Goal: Task Accomplishment & Management: Manage account settings

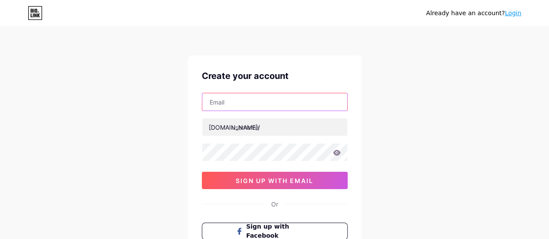
click at [285, 101] on input "text" at bounding box center [274, 101] width 145 height 17
type input "[EMAIL_ADDRESS][DOMAIN_NAME]"
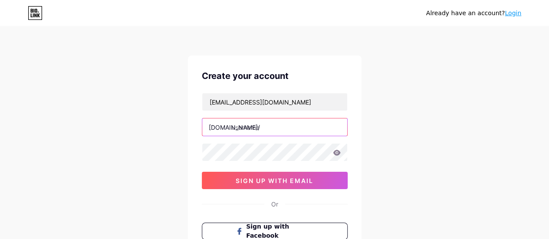
click at [261, 126] on input "text" at bounding box center [274, 126] width 145 height 17
type input "junephilip"
click at [338, 152] on icon at bounding box center [336, 153] width 7 height 6
click at [338, 152] on icon at bounding box center [335, 153] width 7 height 6
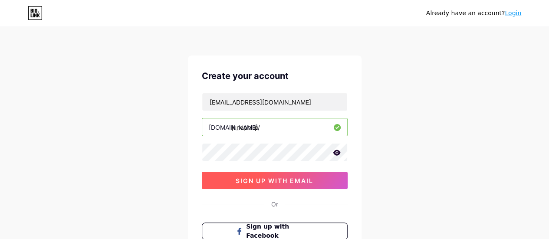
click at [291, 180] on span "sign up with email" at bounding box center [275, 180] width 78 height 7
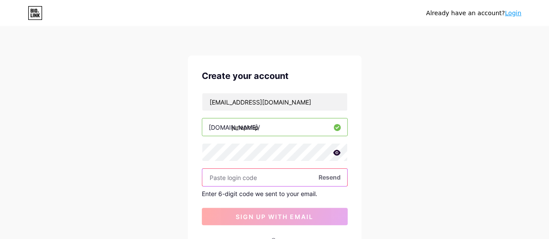
click at [254, 181] on input "text" at bounding box center [274, 177] width 145 height 17
paste input "732989"
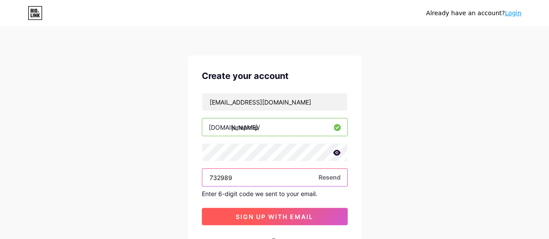
type input "732989"
click at [266, 214] on span "sign up with email" at bounding box center [275, 216] width 78 height 7
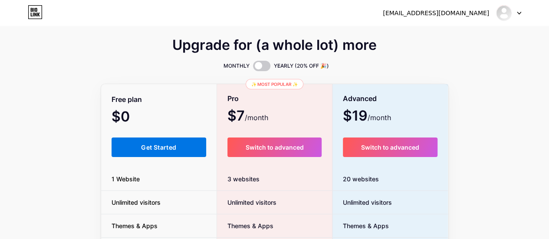
click at [141, 147] on span "Get Started" at bounding box center [158, 147] width 35 height 7
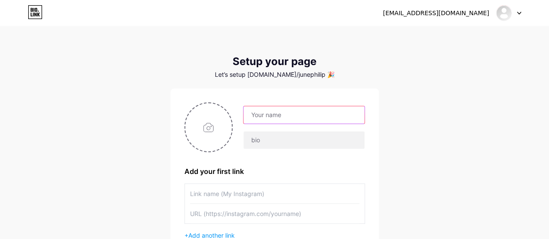
click at [274, 115] on input "text" at bounding box center [303, 114] width 121 height 17
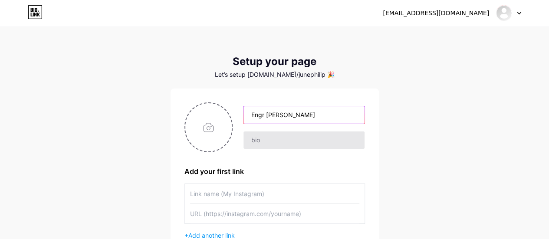
type input "Engr [PERSON_NAME]"
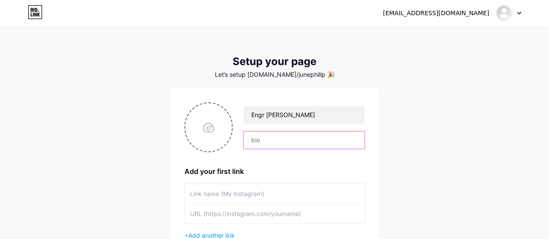
click at [276, 142] on input "text" at bounding box center [303, 139] width 121 height 17
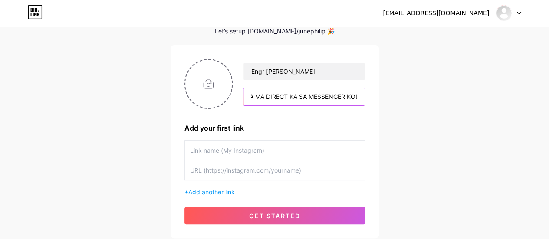
scroll to position [0, 75]
type input "CLICK MESSAGE ME PARA MA DIRECT KA SA MESSENGER KO!"
click at [266, 147] on input "text" at bounding box center [274, 151] width 169 height 20
type input "m"
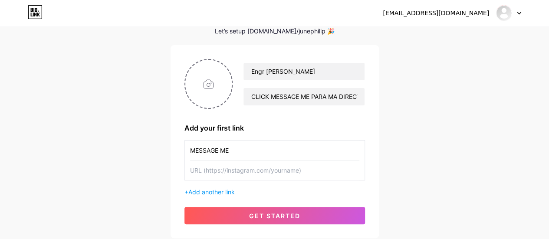
type input "MESSAGE ME"
click at [307, 168] on input "text" at bounding box center [274, 171] width 169 height 20
click at [266, 172] on input "text" at bounding box center [274, 171] width 169 height 20
paste input "[URL][DOMAIN_NAME][DOMAIN_NAME]"
type input "[URL][DOMAIN_NAME][DOMAIN_NAME]"
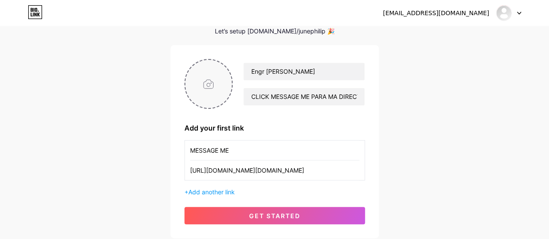
click at [200, 83] on input "file" at bounding box center [208, 84] width 47 height 48
type input "C:\fakepath\515109461_24762867953314073_2184607952495597014_n.jpg"
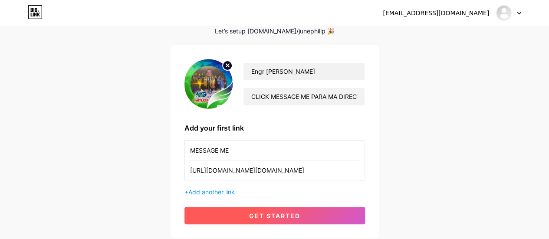
click at [320, 216] on button "get started" at bounding box center [274, 215] width 181 height 17
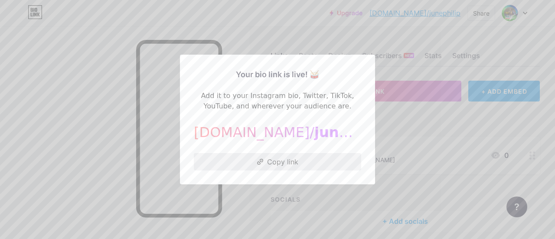
click at [250, 162] on button "Copy link" at bounding box center [278, 161] width 168 height 17
click at [86, 138] on div at bounding box center [277, 119] width 555 height 239
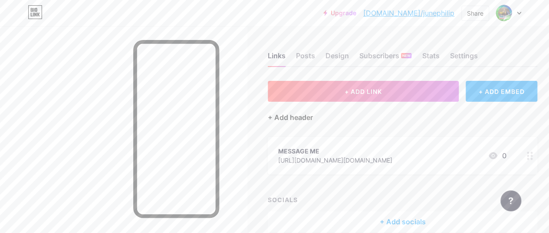
click at [306, 117] on div "+ Add header" at bounding box center [290, 117] width 45 height 10
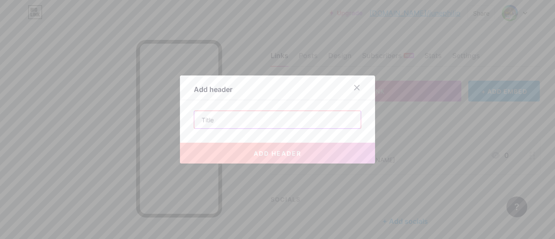
click at [306, 120] on input "text" at bounding box center [277, 119] width 167 height 17
click at [354, 86] on icon at bounding box center [357, 87] width 7 height 7
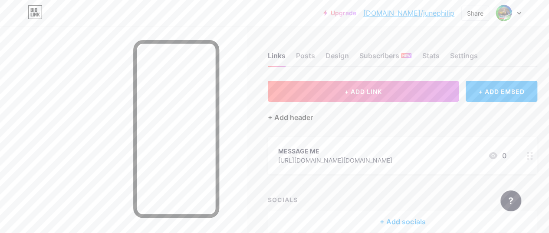
click at [302, 117] on div "+ Add header" at bounding box center [290, 117] width 45 height 10
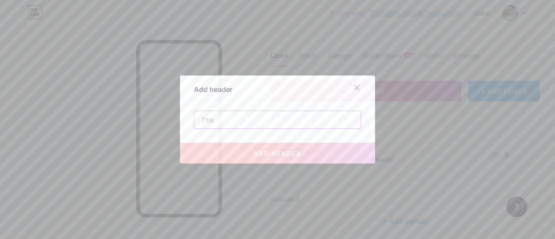
click at [274, 122] on input "text" at bounding box center [277, 119] width 167 height 17
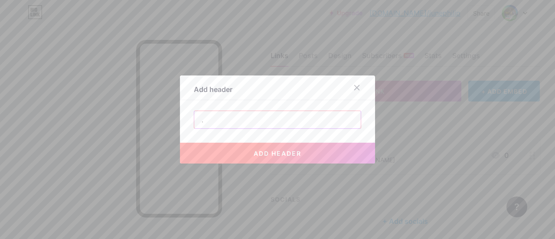
type input "."
click at [278, 151] on span "add header" at bounding box center [278, 153] width 48 height 7
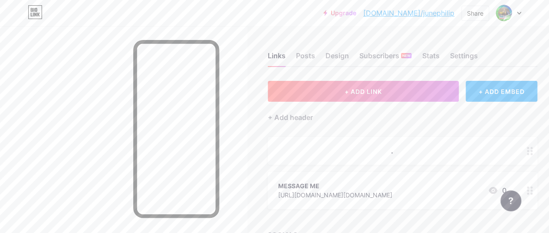
click at [535, 156] on div at bounding box center [529, 151] width 15 height 28
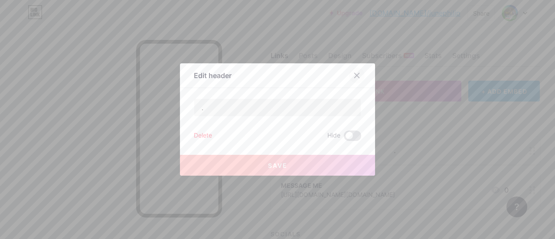
drag, startPoint x: 350, startPoint y: 76, endPoint x: 355, endPoint y: 74, distance: 5.9
click at [350, 76] on div at bounding box center [357, 76] width 16 height 16
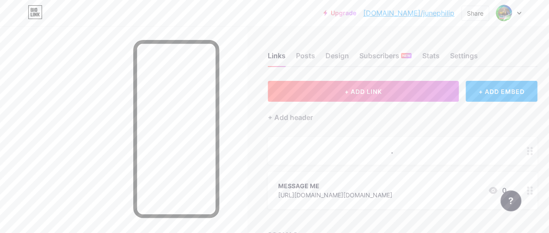
drag, startPoint x: 475, startPoint y: 150, endPoint x: 479, endPoint y: 160, distance: 11.1
click at [479, 160] on div "." at bounding box center [402, 151] width 269 height 28
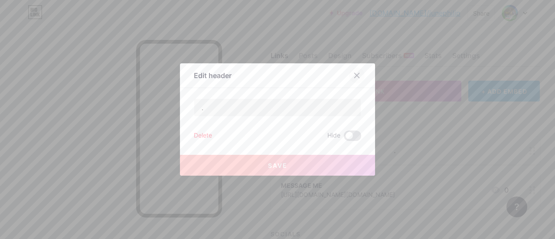
click at [349, 77] on div at bounding box center [357, 76] width 16 height 16
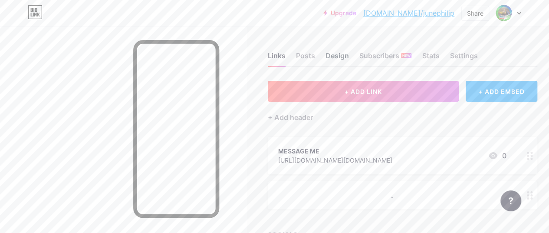
click at [342, 55] on div "Design" at bounding box center [336, 58] width 23 height 16
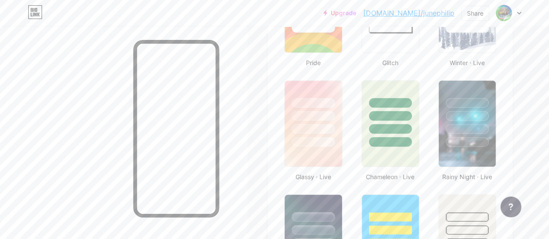
scroll to position [434, 0]
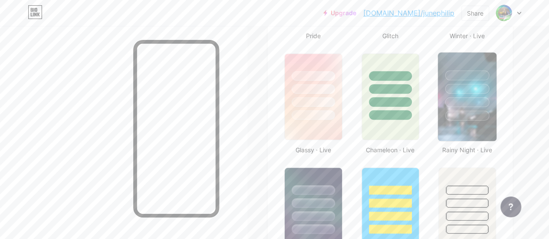
click at [470, 131] on img at bounding box center [467, 97] width 59 height 89
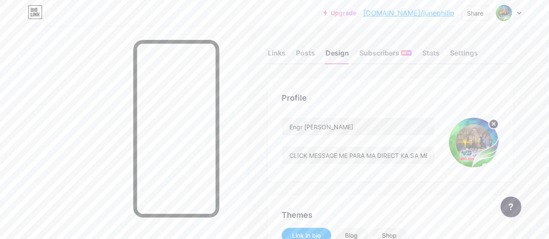
scroll to position [0, 0]
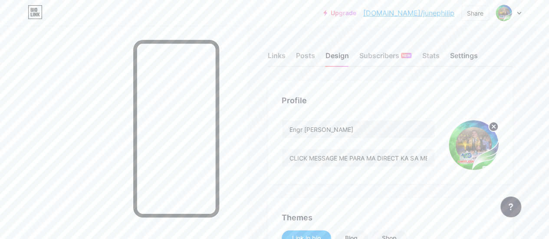
click at [465, 52] on div "Settings" at bounding box center [464, 58] width 28 height 16
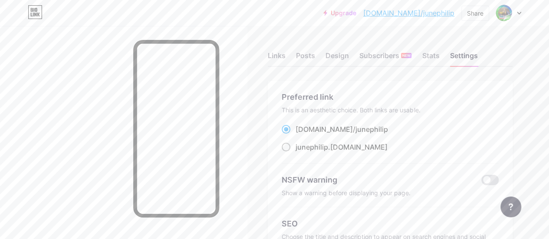
click at [288, 148] on span at bounding box center [286, 147] width 9 height 9
click at [296, 152] on input "junephilip .[DOMAIN_NAME]" at bounding box center [299, 155] width 6 height 6
radio input "true"
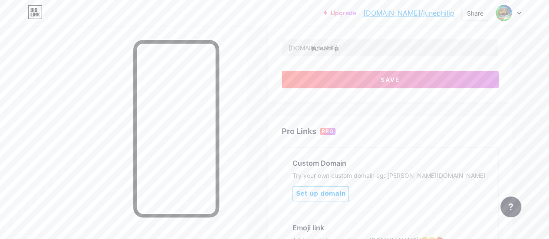
scroll to position [346, 0]
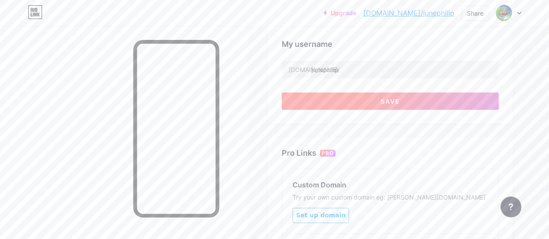
click at [397, 100] on span "Save" at bounding box center [391, 101] width 20 height 7
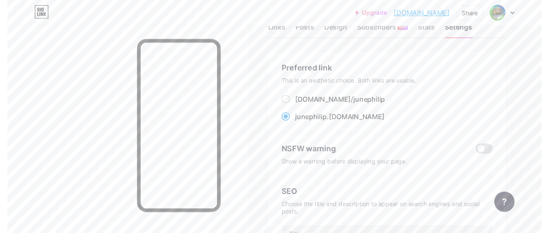
scroll to position [0, 0]
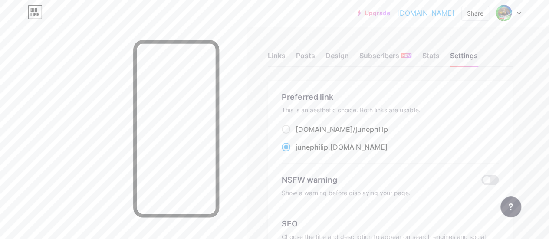
drag, startPoint x: 456, startPoint y: 13, endPoint x: 397, endPoint y: 18, distance: 59.3
click at [397, 18] on div "Upgrade [DOMAIN_NAME].... [DOMAIN_NAME] Share Switch accounts Engr [PERSON_NAME…" at bounding box center [439, 13] width 164 height 16
copy link "[DOMAIN_NAME]"
click at [279, 57] on div "Links" at bounding box center [277, 58] width 18 height 16
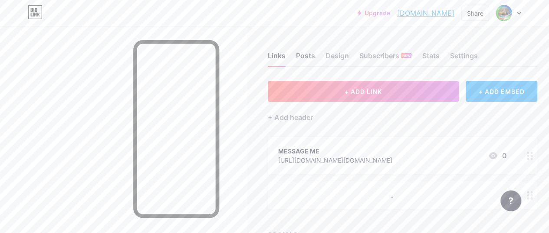
click at [311, 57] on div "Posts" at bounding box center [305, 58] width 19 height 16
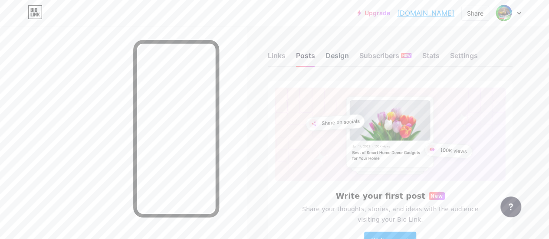
click at [342, 55] on div "Design" at bounding box center [336, 58] width 23 height 16
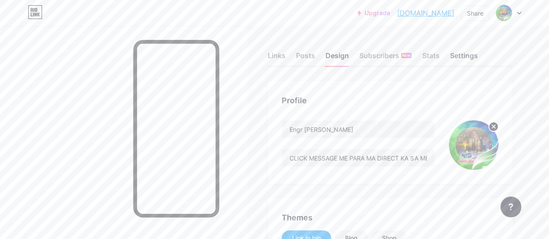
click at [466, 56] on div "Settings" at bounding box center [464, 58] width 28 height 16
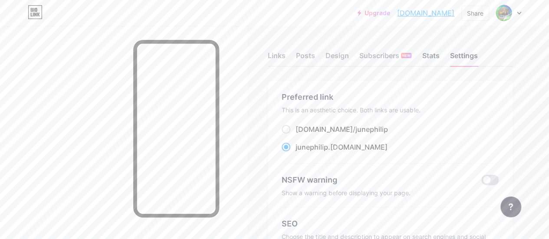
click at [437, 56] on div "Stats" at bounding box center [430, 58] width 17 height 16
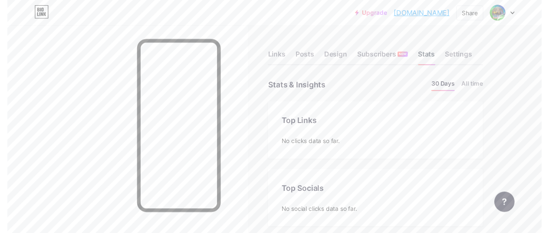
scroll to position [239, 549]
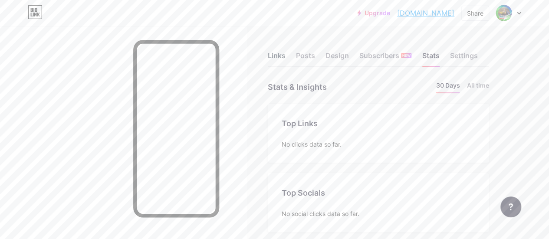
click at [282, 54] on div "Links" at bounding box center [277, 58] width 18 height 16
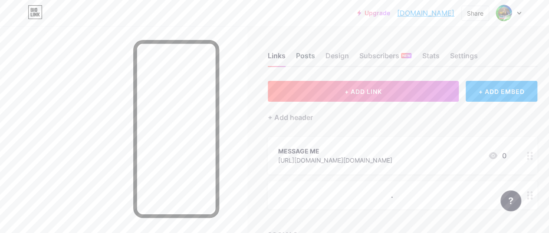
click at [313, 53] on div "Posts" at bounding box center [305, 58] width 19 height 16
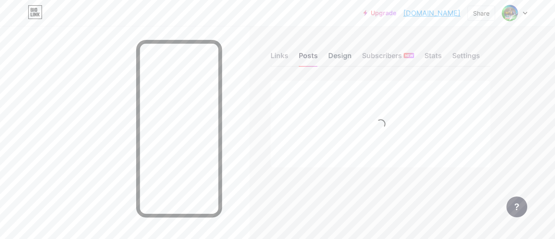
click at [342, 54] on div "Design" at bounding box center [340, 58] width 23 height 16
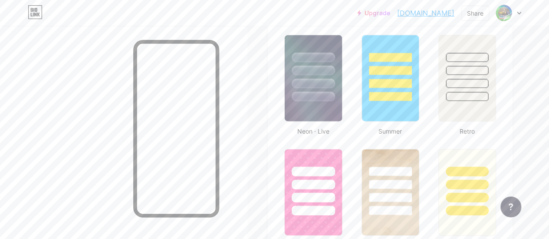
scroll to position [564, 0]
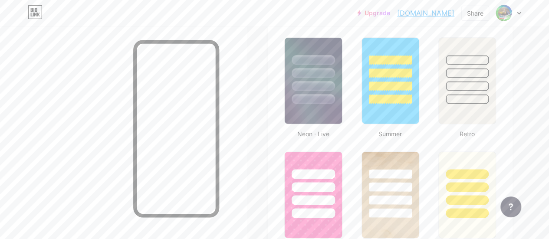
click at [519, 15] on div at bounding box center [508, 13] width 25 height 16
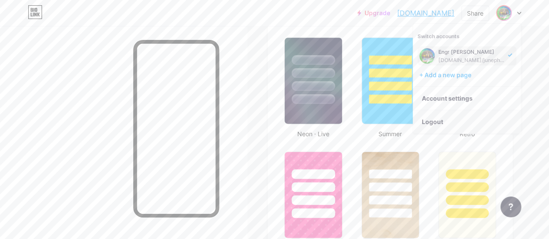
click at [433, 119] on li "Logout" at bounding box center [467, 121] width 108 height 23
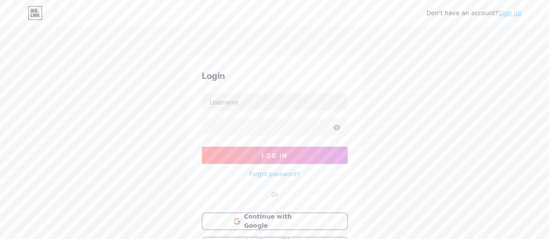
click at [514, 11] on link "Sign up" at bounding box center [509, 13] width 23 height 7
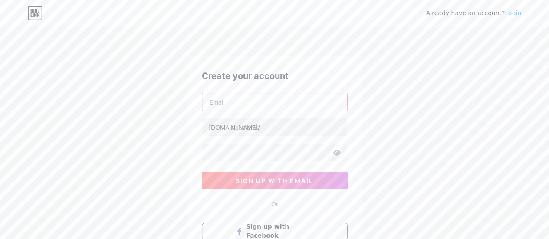
click at [248, 108] on input "text" at bounding box center [274, 101] width 145 height 17
type input "[EMAIL_ADDRESS][DOMAIN_NAME]"
click at [266, 128] on input "text" at bounding box center [274, 126] width 145 height 17
type input "merrymae"
click at [334, 153] on icon at bounding box center [336, 153] width 7 height 6
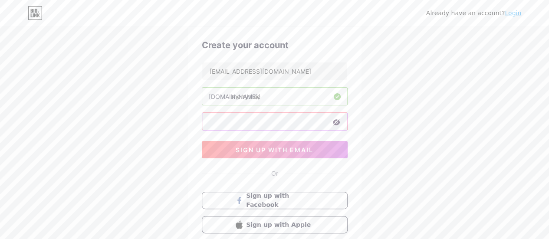
scroll to position [43, 0]
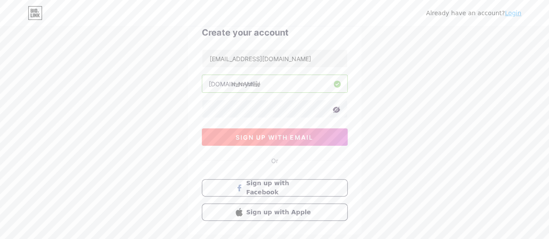
click at [273, 135] on span "sign up with email" at bounding box center [275, 137] width 78 height 7
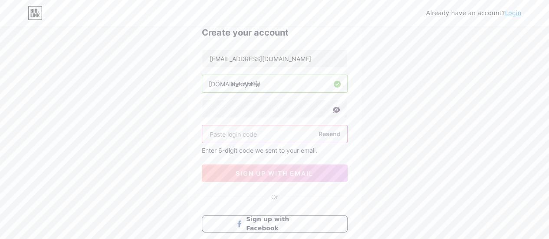
click at [219, 133] on input "text" at bounding box center [274, 133] width 145 height 17
paste input "438248"
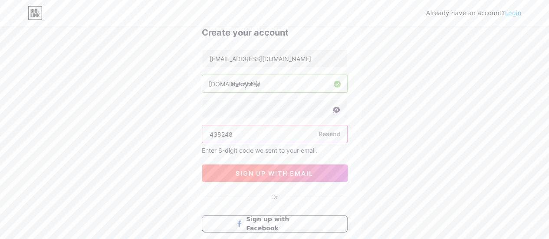
type input "438248"
click at [243, 173] on span "sign up with email" at bounding box center [275, 173] width 78 height 7
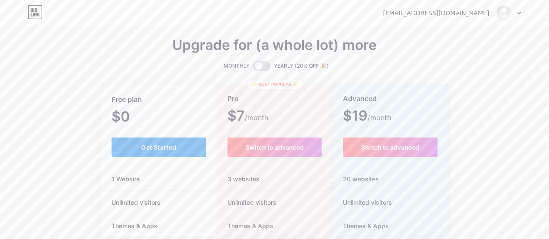
click at [180, 148] on button "Get Started" at bounding box center [159, 148] width 95 height 20
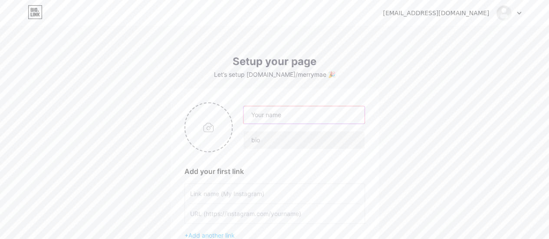
click at [295, 116] on input "text" at bounding box center [303, 114] width 121 height 17
type input "[PERSON_NAME]"
click at [281, 145] on input "text" at bounding box center [303, 139] width 121 height 17
type input "CLICK MESSAGE ME PARA MA DIRECT KA SA MESSENGER KO!"
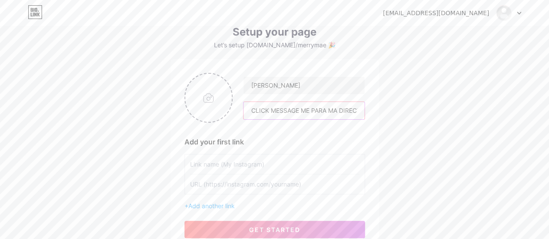
scroll to position [43, 0]
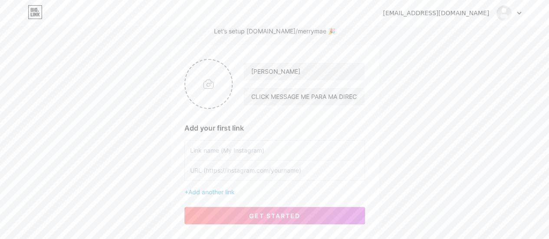
click at [262, 150] on input "text" at bounding box center [274, 151] width 169 height 20
type input "C"
type input "MESSAGE ME"
click at [264, 170] on input "text" at bounding box center [274, 171] width 169 height 20
paste input "merrymae.panerio"
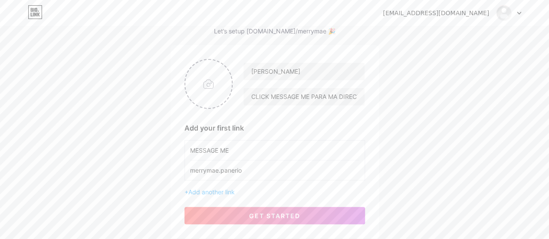
type input "merrymae.panerio"
click at [189, 170] on div "MESSAGE ME merrymae.panerio" at bounding box center [274, 160] width 181 height 40
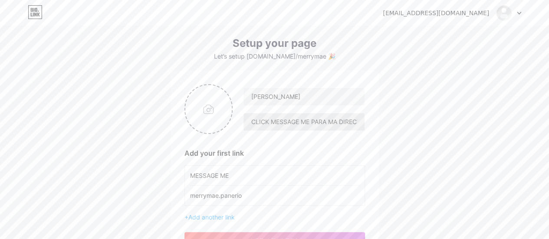
scroll to position [0, 0]
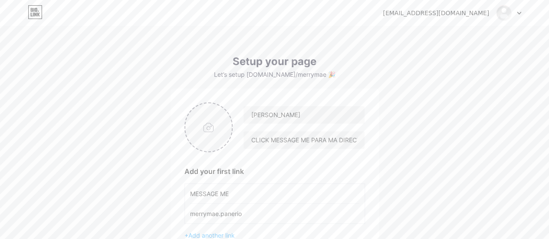
click at [209, 132] on input "file" at bounding box center [208, 127] width 47 height 48
type input "C:\fakepath\480751268_10058873147473772_7148863596206992038_n.jpg"
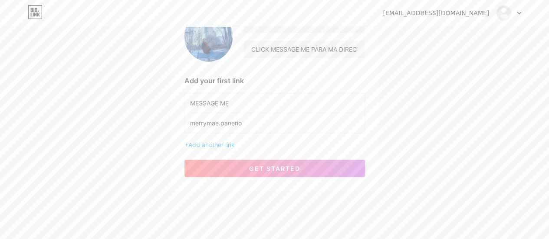
scroll to position [104, 0]
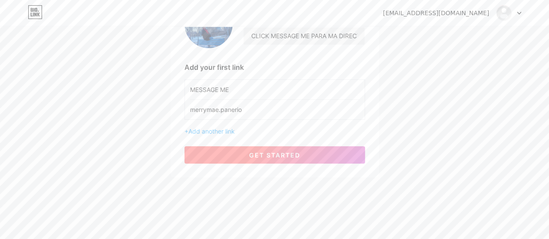
click at [293, 157] on span "get started" at bounding box center [274, 154] width 51 height 7
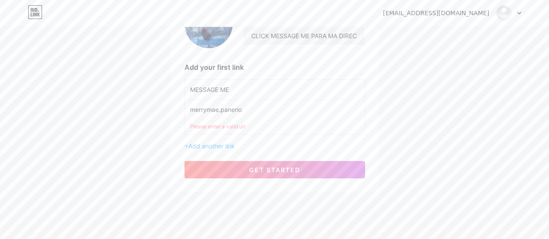
click at [190, 109] on input "merrymae.panerio" at bounding box center [274, 110] width 169 height 20
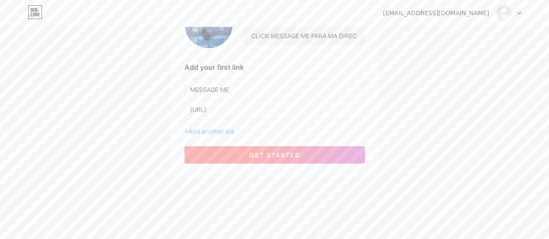
click at [269, 153] on span "get started" at bounding box center [274, 154] width 51 height 7
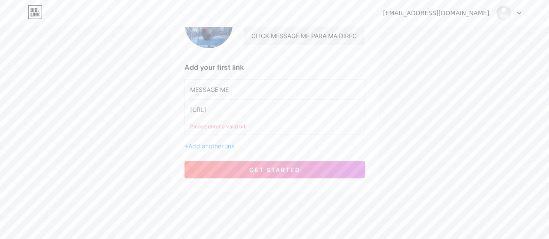
click at [203, 109] on input "[URL]" at bounding box center [274, 110] width 169 height 20
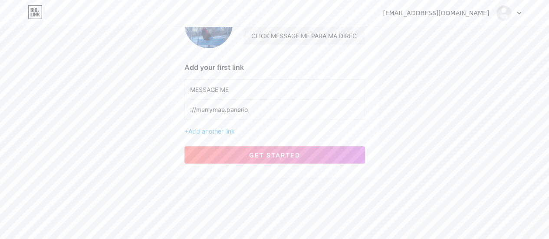
click at [196, 108] on input "://merrymae.panerio" at bounding box center [274, 110] width 169 height 20
click at [257, 107] on input "merrymae.panerio" at bounding box center [274, 110] width 169 height 20
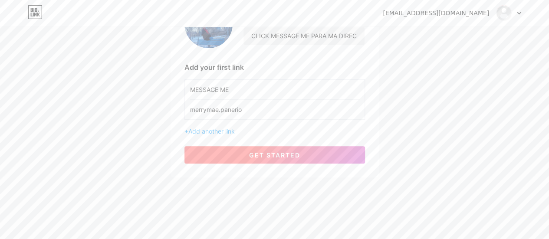
click at [258, 155] on span "get started" at bounding box center [274, 154] width 51 height 7
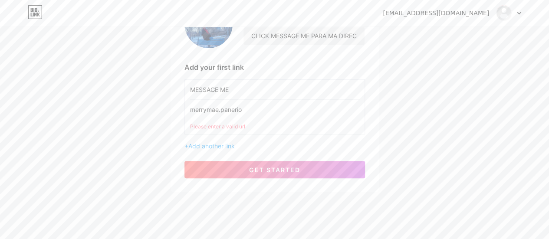
click at [122, 164] on div "[EMAIL_ADDRESS][DOMAIN_NAME] Dashboard Logout Setup your page Let’s setup [DOMA…" at bounding box center [274, 58] width 549 height 324
click at [190, 109] on input "merrymae.panerio" at bounding box center [274, 110] width 169 height 20
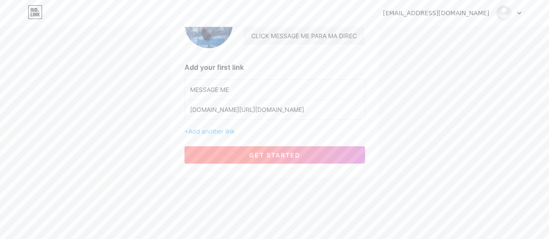
type input "[DOMAIN_NAME][URL][DOMAIN_NAME]"
click at [317, 151] on button "get started" at bounding box center [274, 154] width 181 height 17
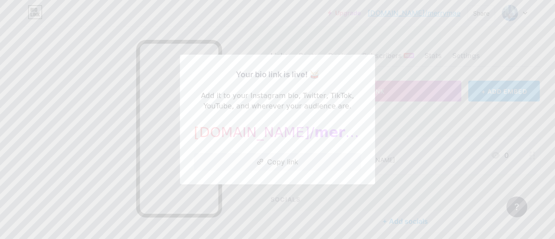
click at [77, 152] on div at bounding box center [277, 119] width 555 height 239
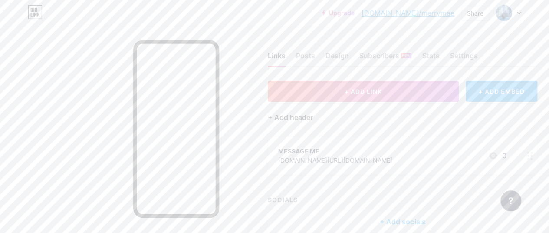
click at [299, 116] on div "+ Add header" at bounding box center [290, 117] width 45 height 10
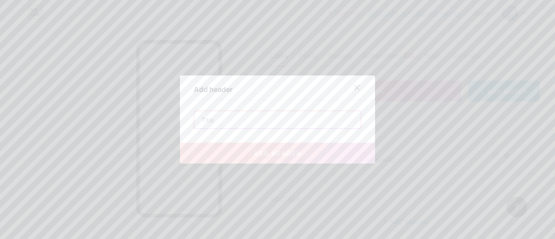
click at [289, 123] on input "text" at bounding box center [277, 119] width 167 height 17
type input "."
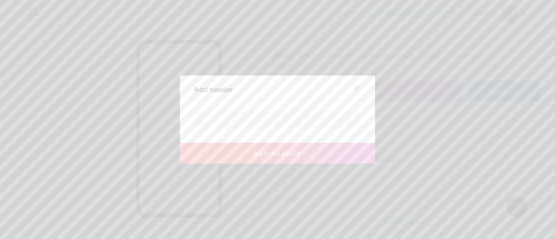
click at [278, 153] on span "add header" at bounding box center [278, 153] width 48 height 7
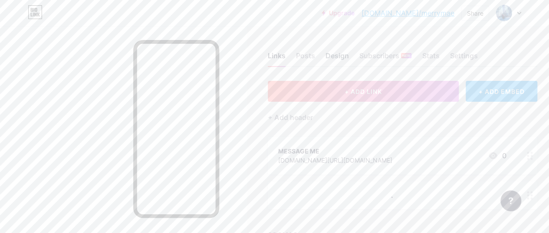
click at [340, 56] on div "Design" at bounding box center [336, 58] width 23 height 16
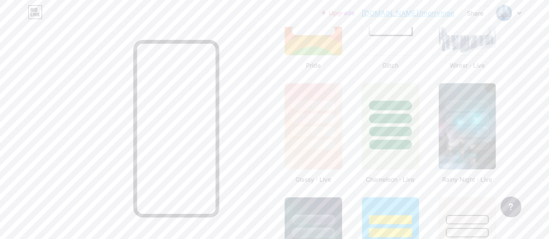
scroll to position [391, 0]
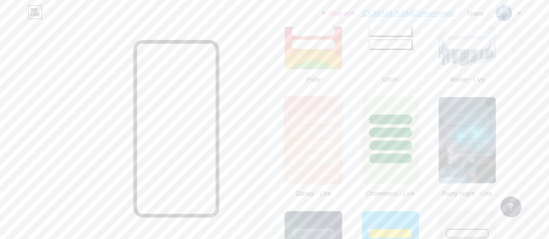
click at [317, 137] on div at bounding box center [313, 130] width 59 height 68
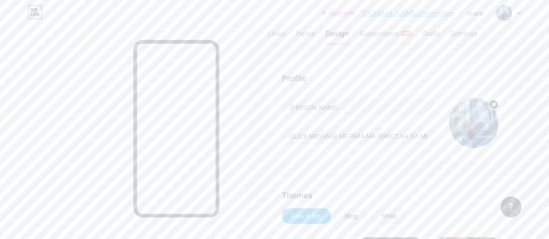
scroll to position [0, 0]
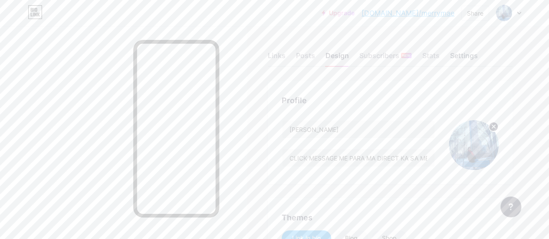
click at [460, 55] on div "Settings" at bounding box center [464, 58] width 28 height 16
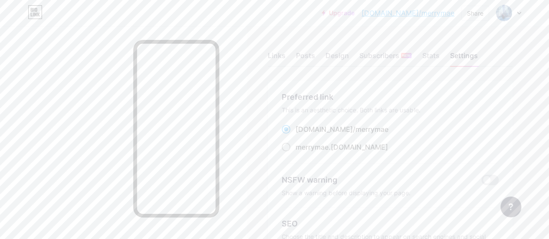
click at [289, 148] on span at bounding box center [286, 147] width 9 height 9
click at [296, 152] on input "merrymae .[DOMAIN_NAME]" at bounding box center [299, 155] width 6 height 6
radio input "true"
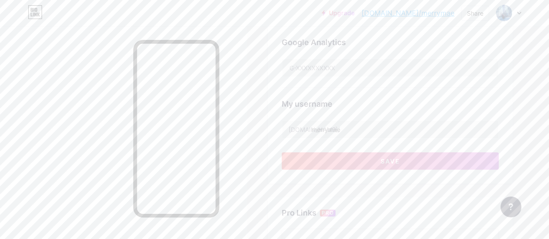
scroll to position [304, 0]
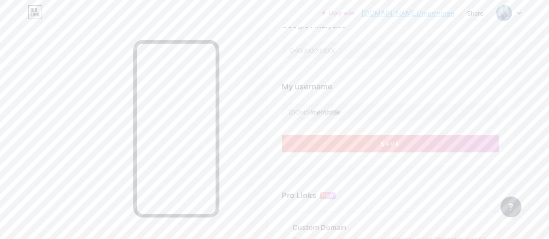
click at [351, 145] on button "Save" at bounding box center [390, 143] width 217 height 17
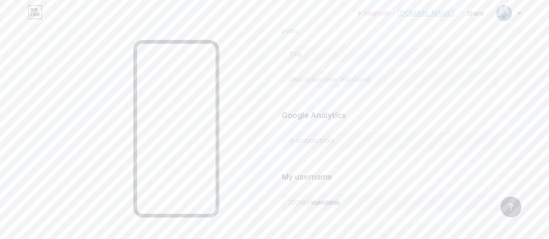
scroll to position [0, 0]
drag, startPoint x: 455, startPoint y: 13, endPoint x: 397, endPoint y: 13, distance: 58.2
click at [397, 13] on div "Upgrade [DOMAIN_NAME]... [DOMAIN_NAME] Share Switch accounts [PERSON_NAME] [DOM…" at bounding box center [439, 13] width 164 height 16
copy link "[DOMAIN_NAME]"
